Goal: Transaction & Acquisition: Purchase product/service

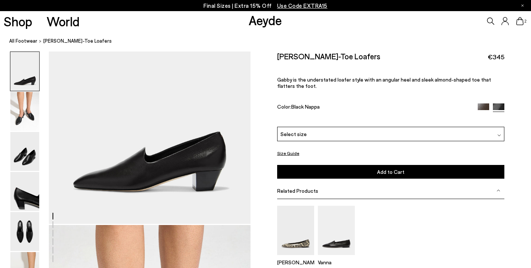
scroll to position [48, 0]
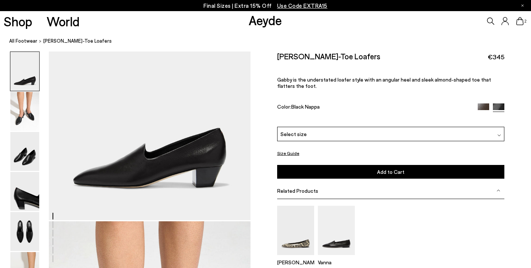
click at [373, 127] on div "Select size" at bounding box center [391, 134] width 228 height 14
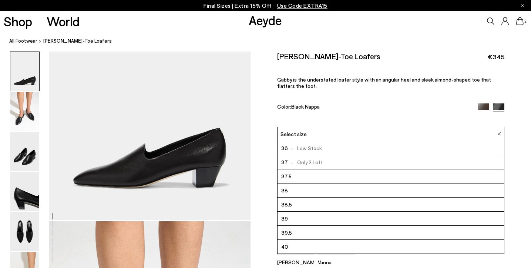
click at [484, 103] on img at bounding box center [483, 108] width 11 height 11
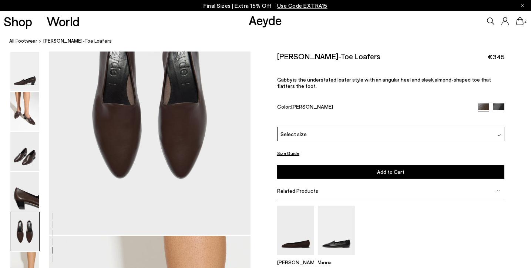
scroll to position [1114, 0]
